Goal: Information Seeking & Learning: Learn about a topic

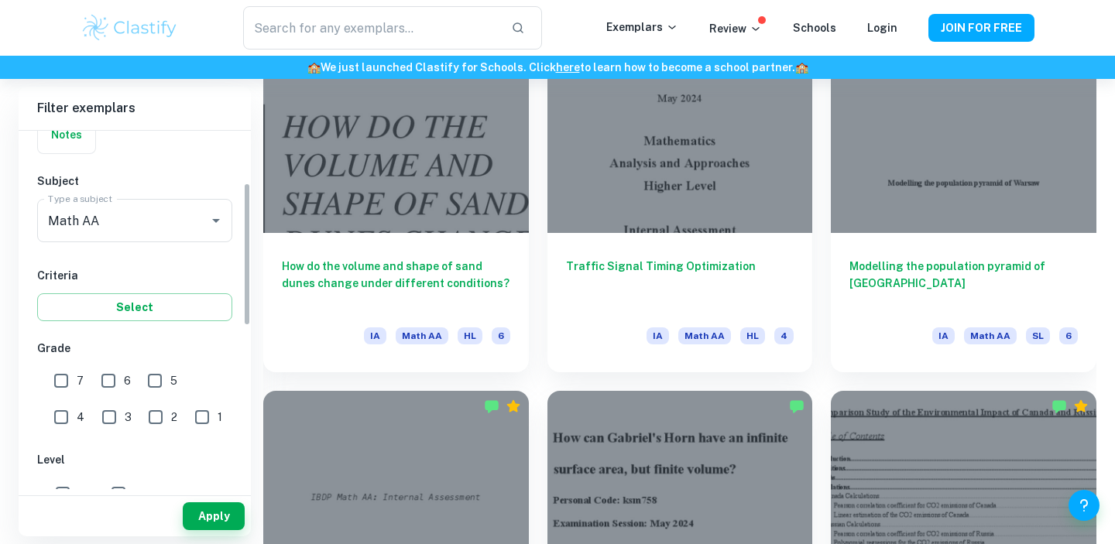
scroll to position [136, 0]
click at [110, 378] on input "6" at bounding box center [108, 381] width 31 height 31
checkbox input "true"
click at [60, 378] on input "7" at bounding box center [61, 381] width 31 height 31
checkbox input "true"
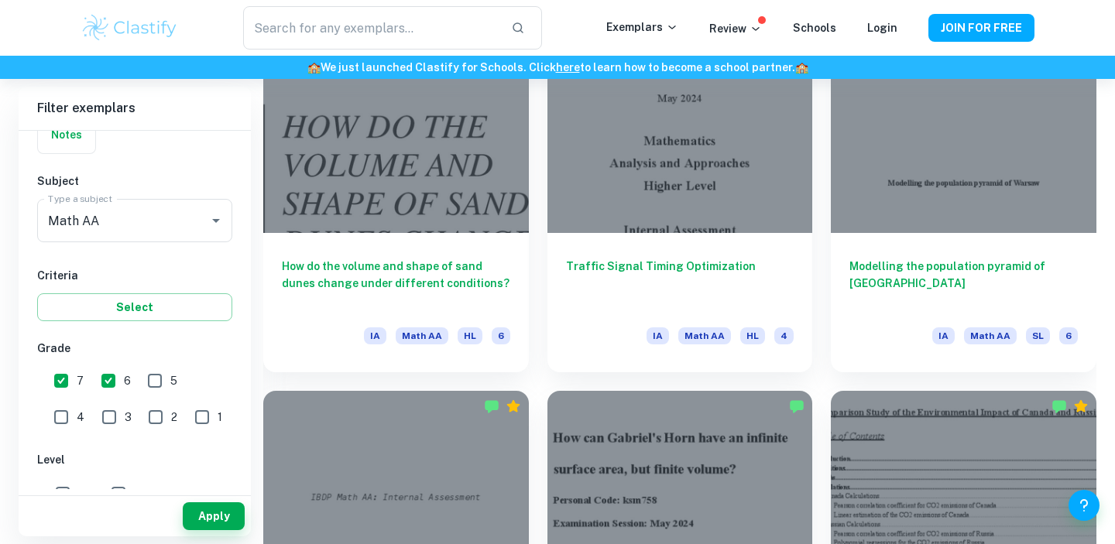
click at [153, 380] on input "5" at bounding box center [154, 381] width 31 height 31
checkbox input "true"
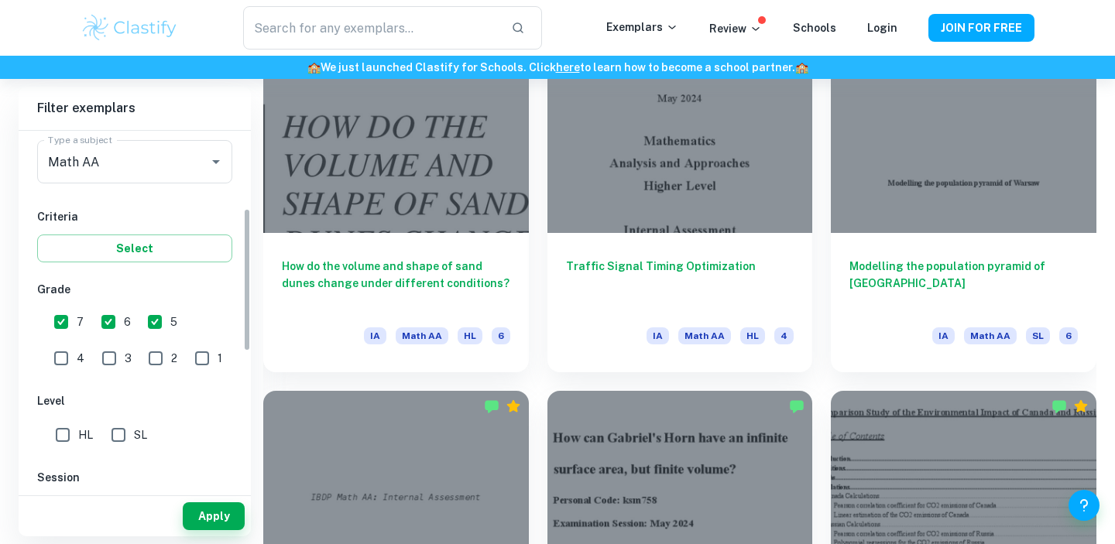
scroll to position [194, 0]
click at [111, 438] on input "SL" at bounding box center [118, 436] width 31 height 31
checkbox input "true"
click at [228, 515] on button "Apply" at bounding box center [214, 517] width 62 height 28
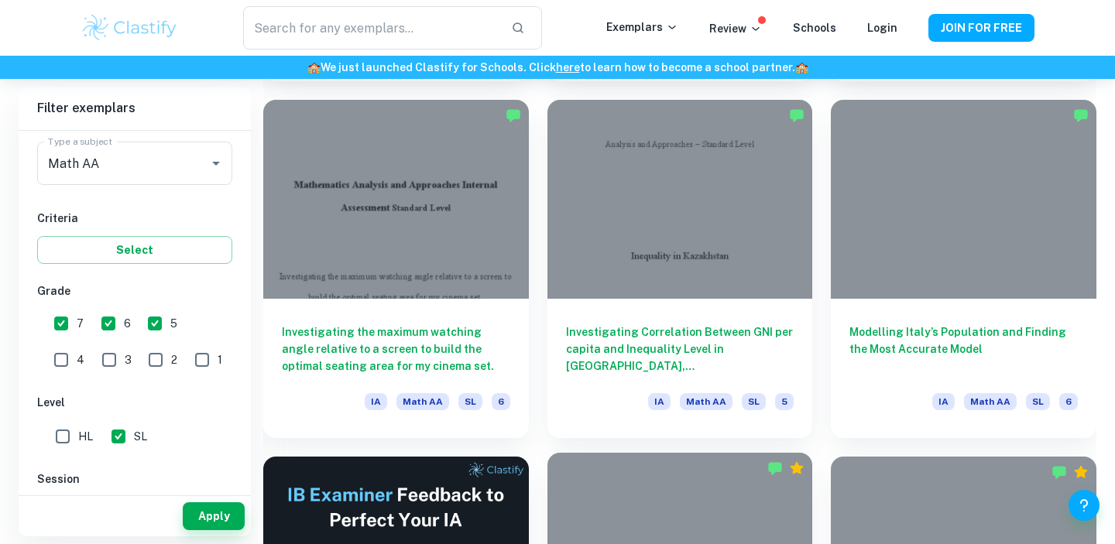
scroll to position [2208, 0]
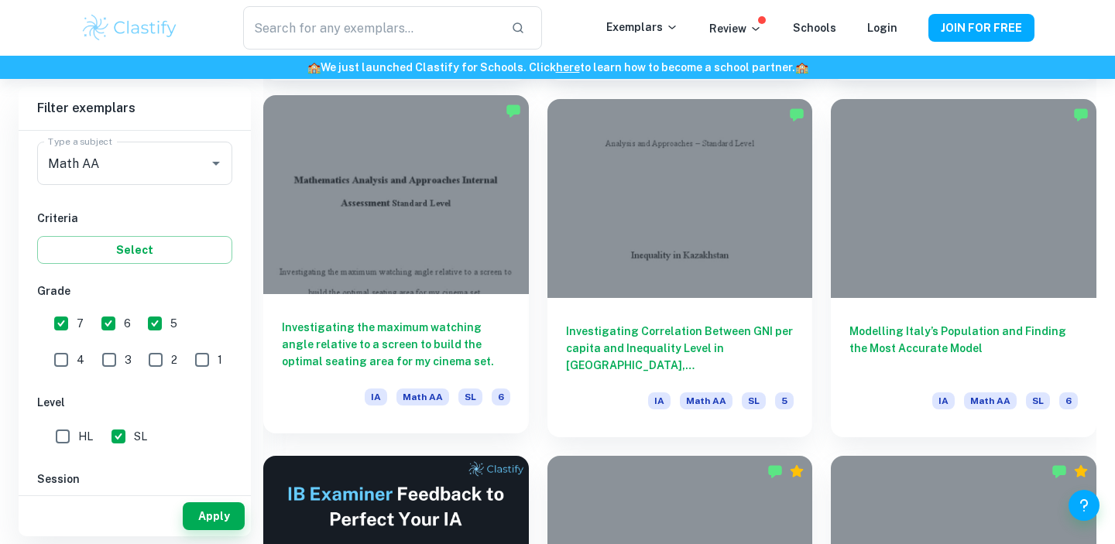
click at [451, 246] on div at bounding box center [396, 194] width 266 height 199
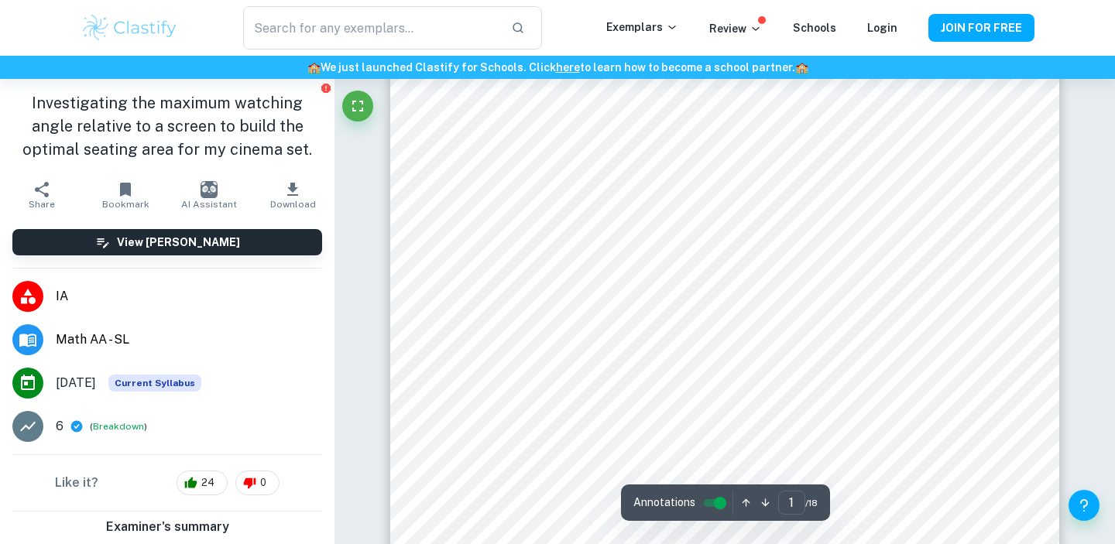
scroll to position [287, 0]
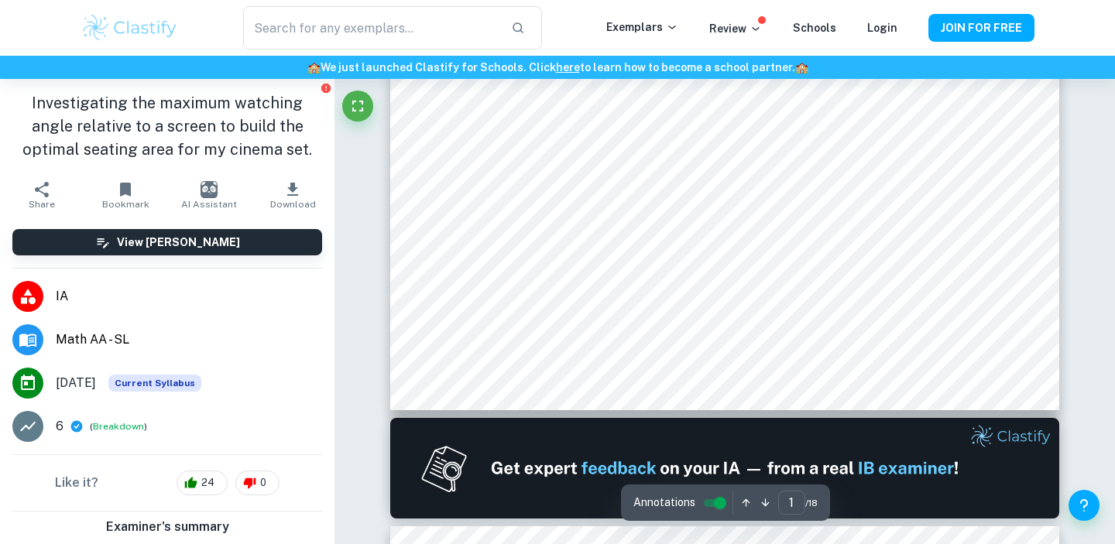
type input "2"
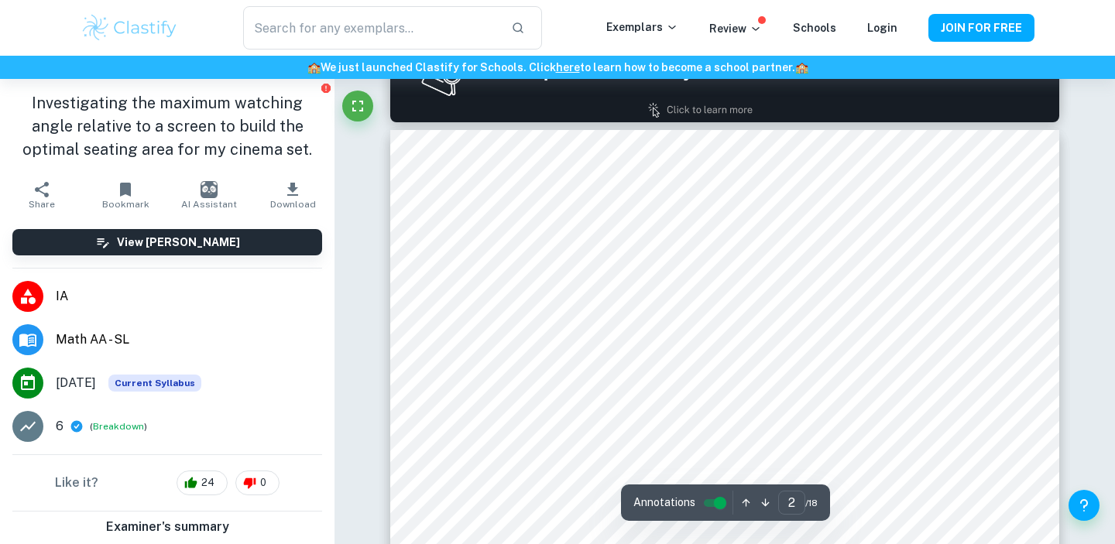
scroll to position [1032, 0]
